Goal: Task Accomplishment & Management: Use online tool/utility

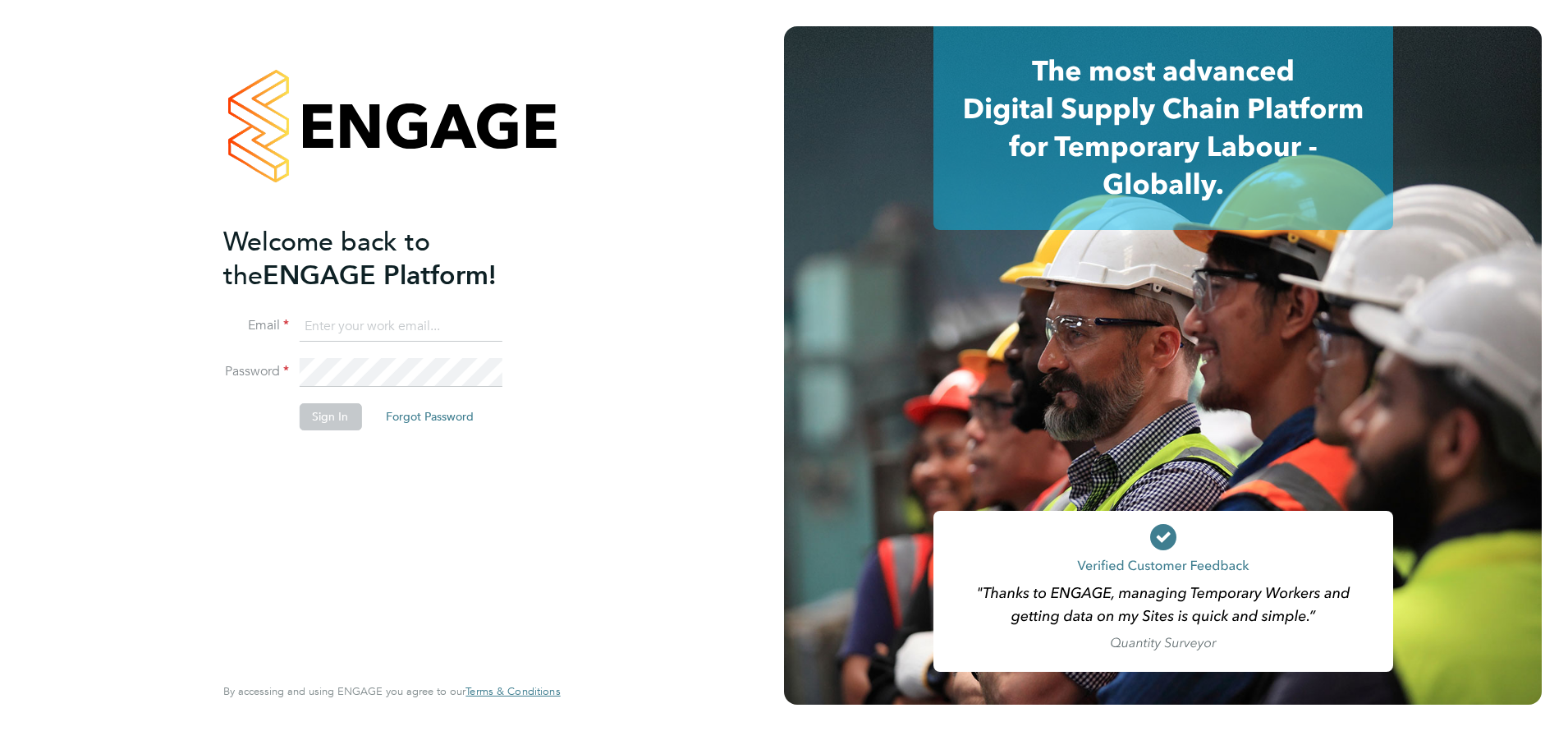
type input "[PERSON_NAME][EMAIL_ADDRESS][DOMAIN_NAME]"
click at [256, 458] on div "Welcome back to the ENGAGE Platform! Email [PERSON_NAME][EMAIL_ADDRESS][DOMAIN_…" at bounding box center [383, 447] width 320 height 445
click at [307, 411] on button "Sign In" at bounding box center [330, 417] width 63 height 27
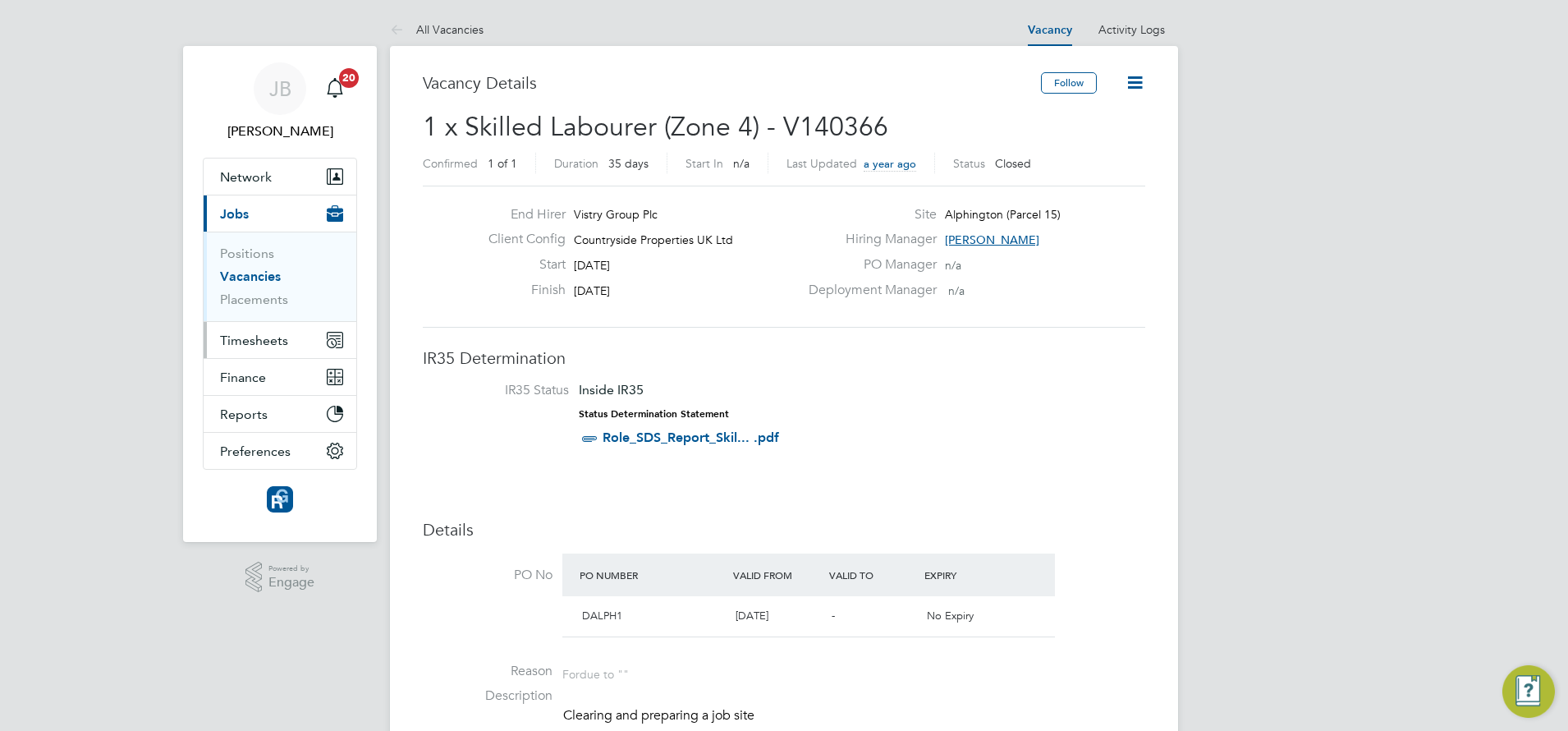
click at [247, 343] on span "Timesheets" at bounding box center [254, 340] width 68 height 15
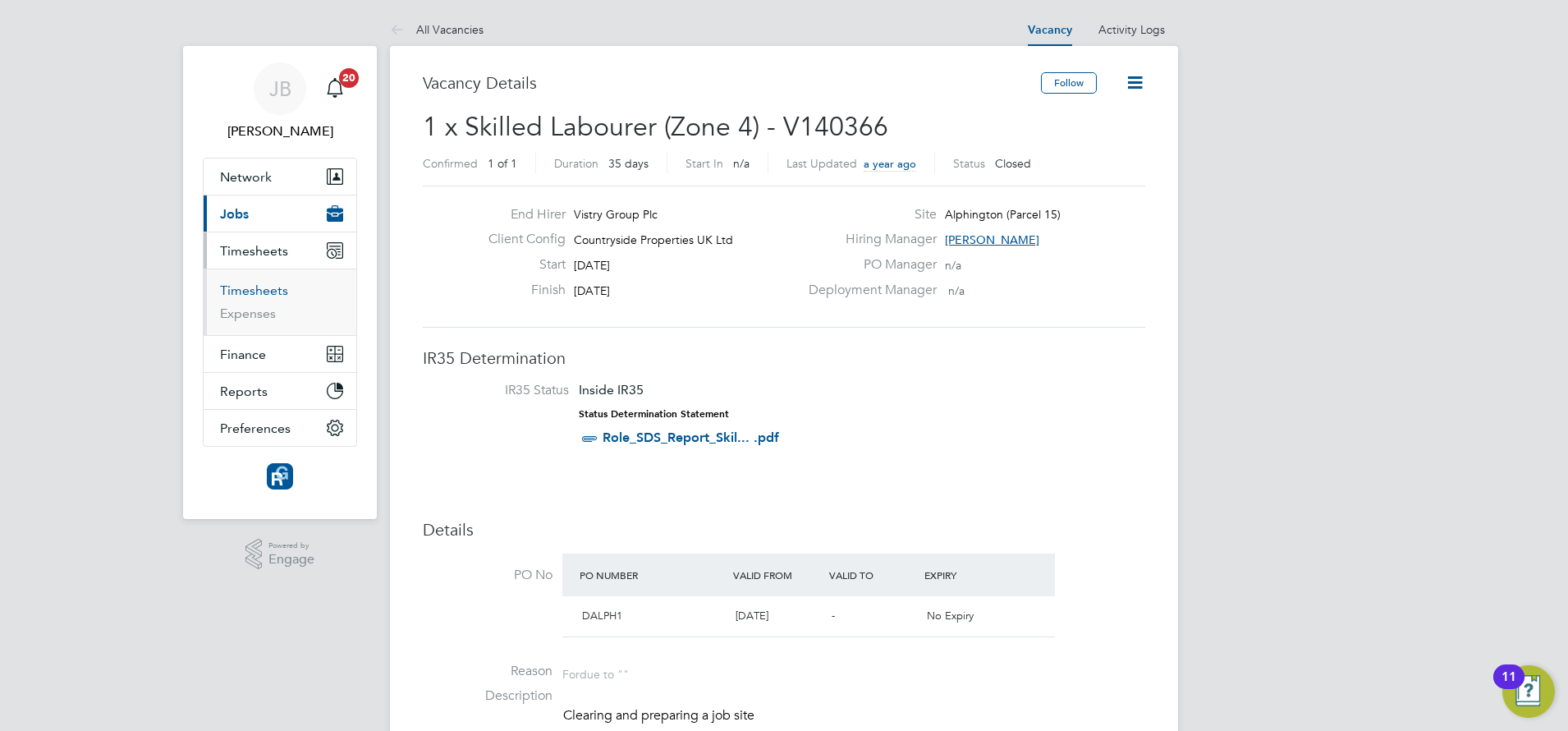
click at [246, 285] on link "Timesheets" at bounding box center [254, 290] width 68 height 15
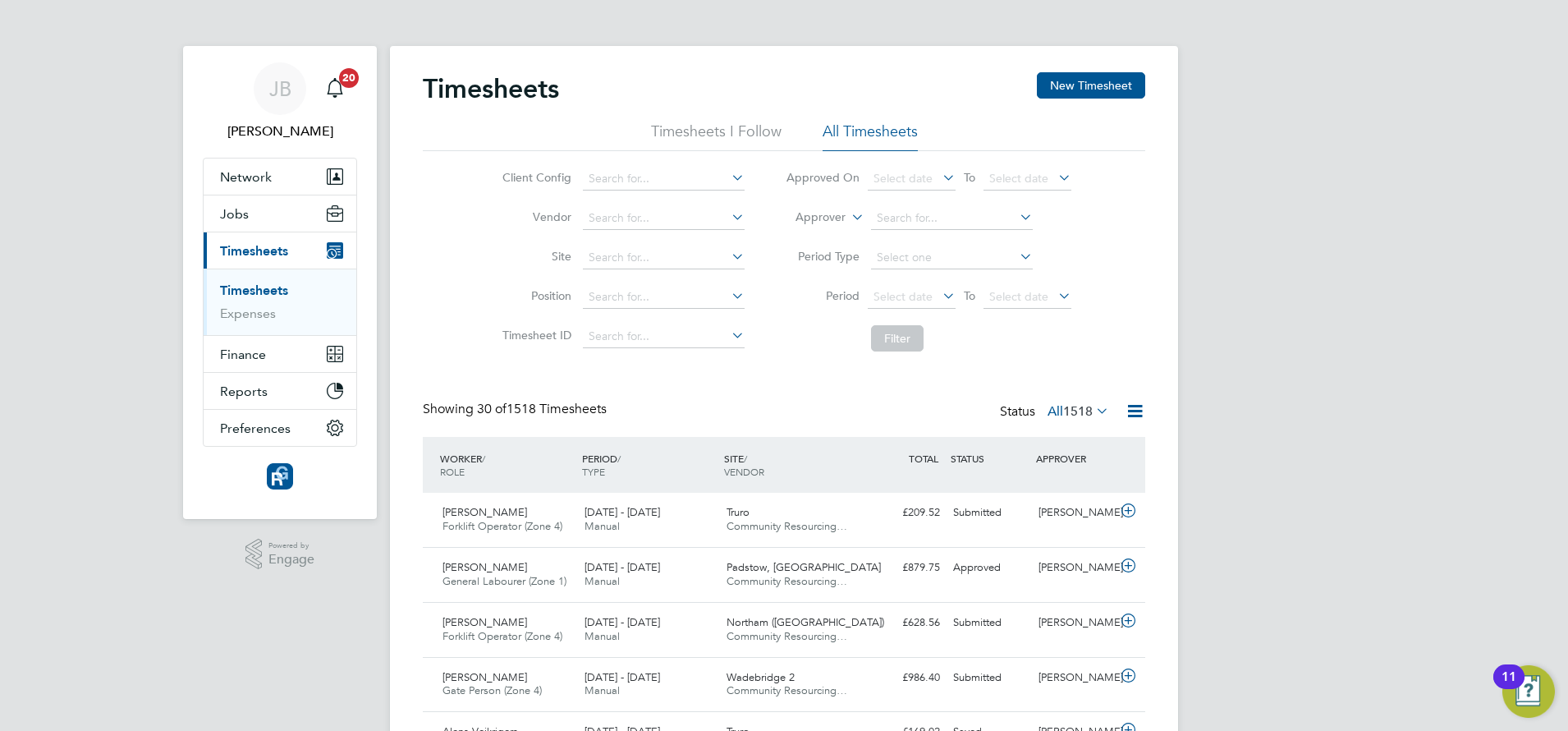
scroll to position [42, 142]
click at [254, 213] on button "Jobs" at bounding box center [279, 214] width 153 height 36
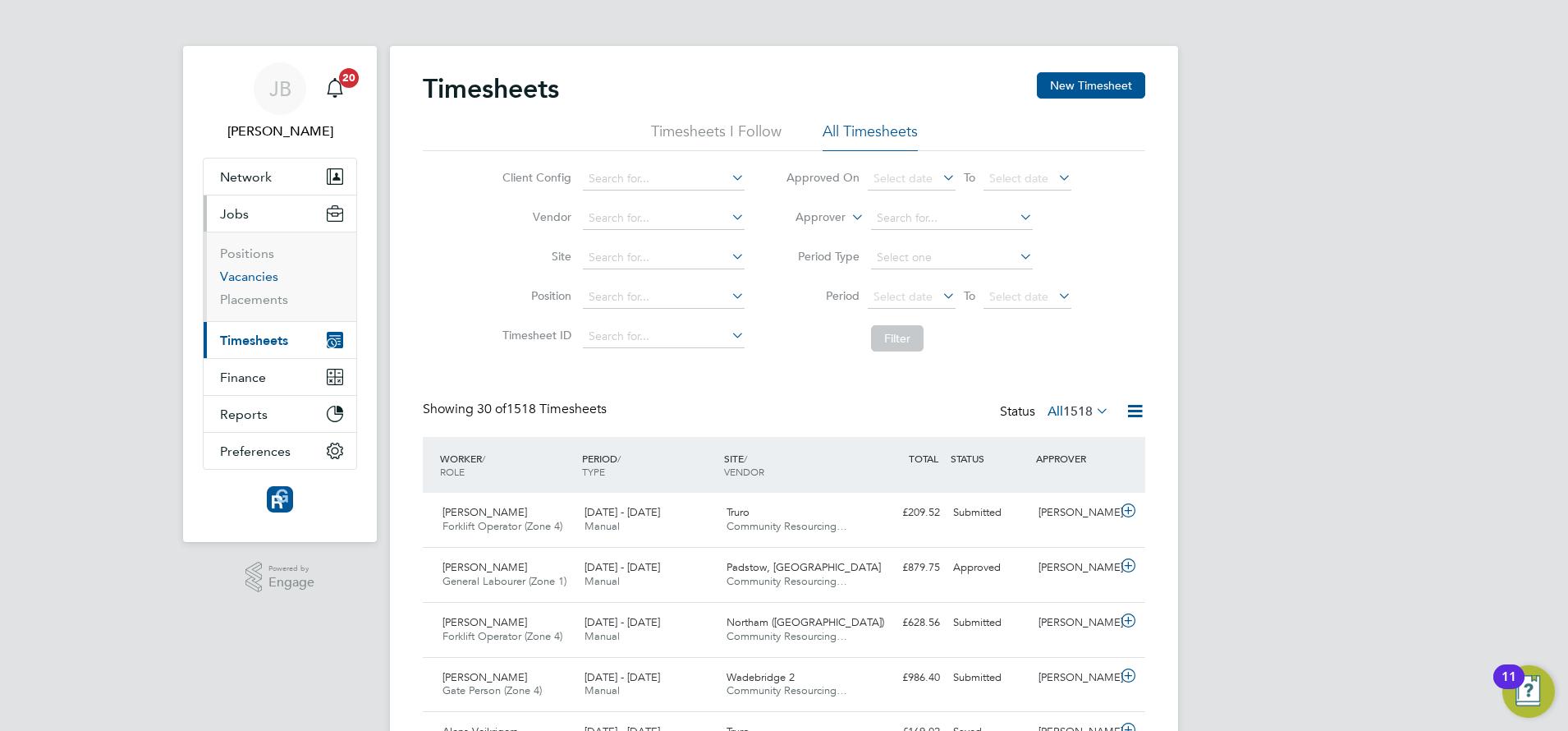
click at [252, 275] on link "Vacancies" at bounding box center [249, 276] width 58 height 15
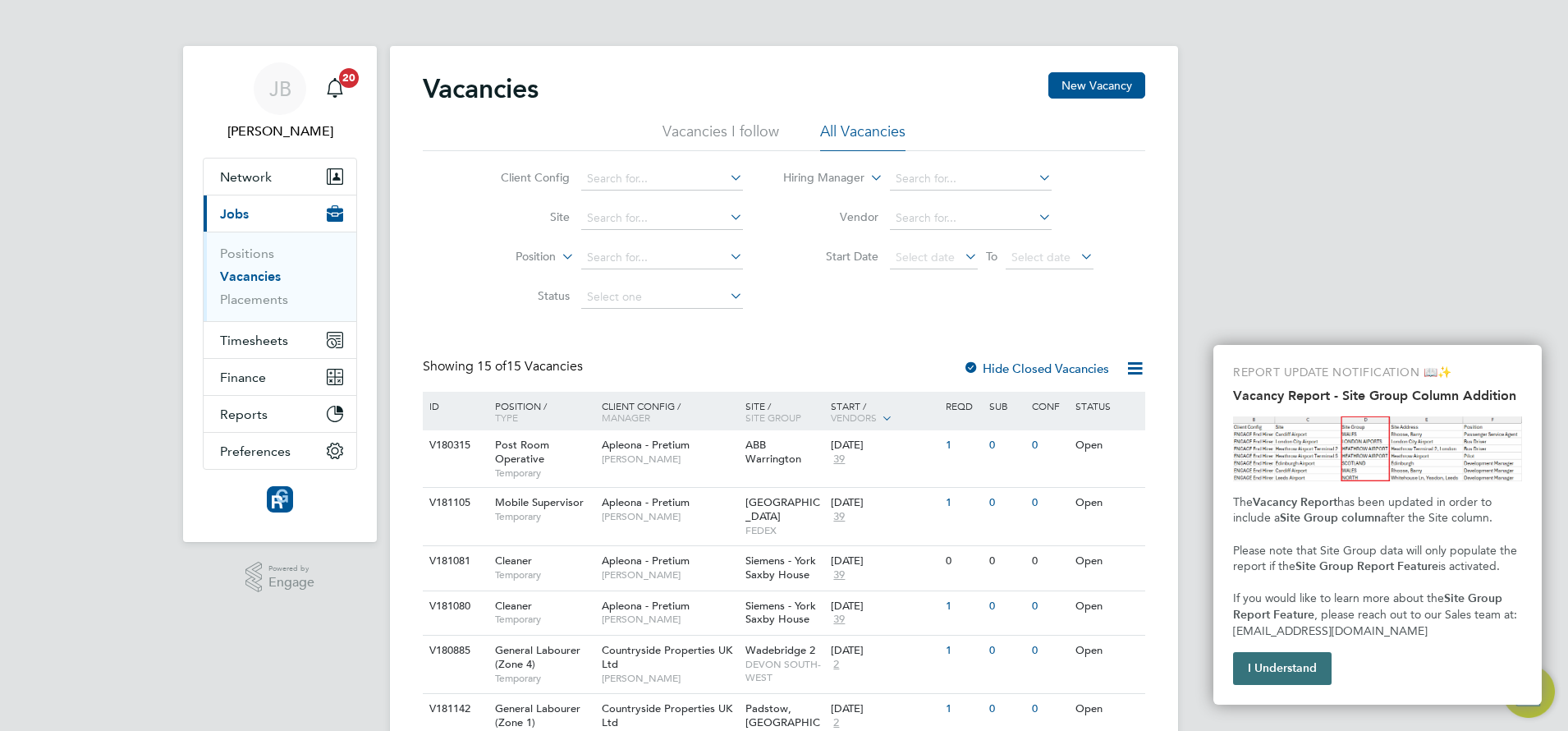
click at [1258, 673] on button "I Understand" at bounding box center [1282, 668] width 99 height 33
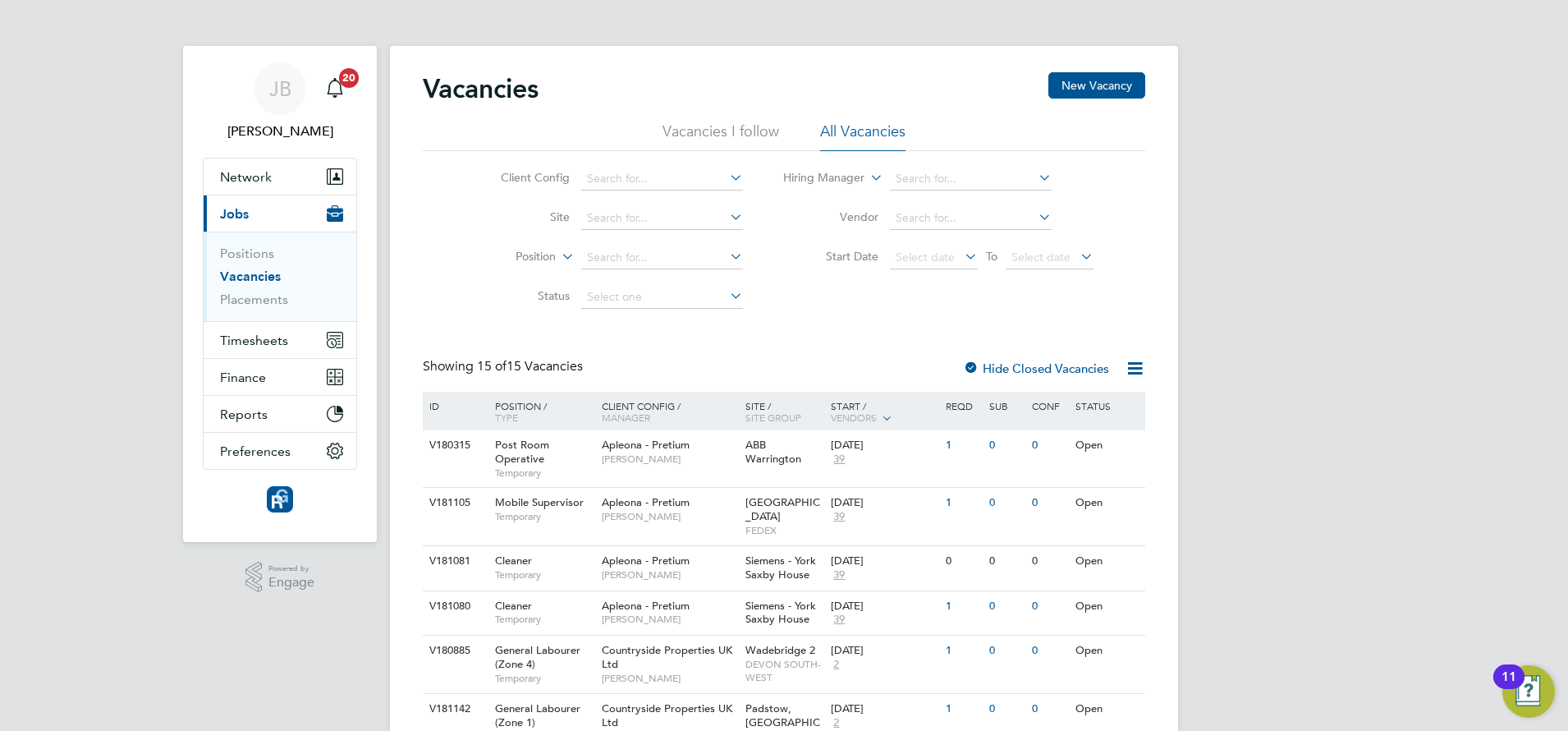
drag, startPoint x: 1317, startPoint y: 77, endPoint x: 1285, endPoint y: 72, distance: 32.4
